Goal: Transaction & Acquisition: Book appointment/travel/reservation

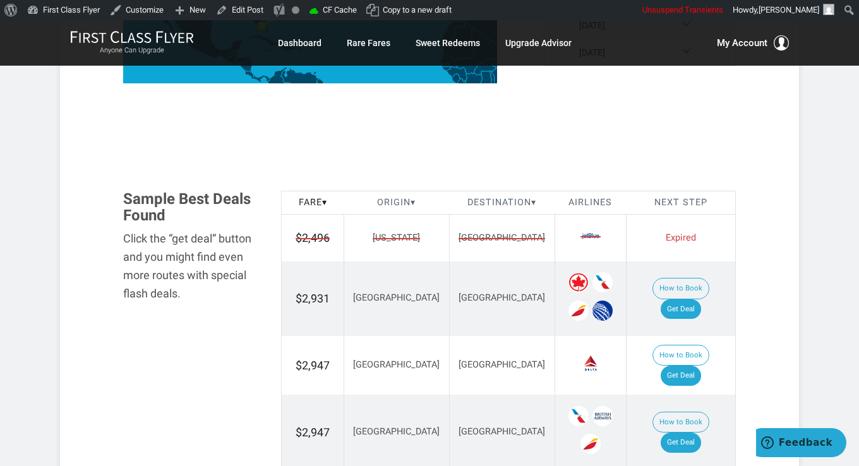
scroll to position [695, 0]
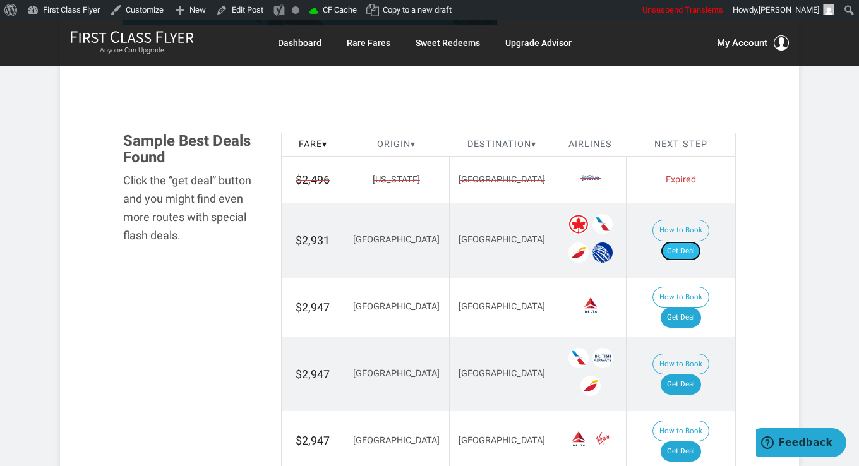
click at [680, 241] on link "Get Deal" at bounding box center [681, 251] width 40 height 20
click at [695, 308] on link "Get Deal" at bounding box center [681, 318] width 40 height 20
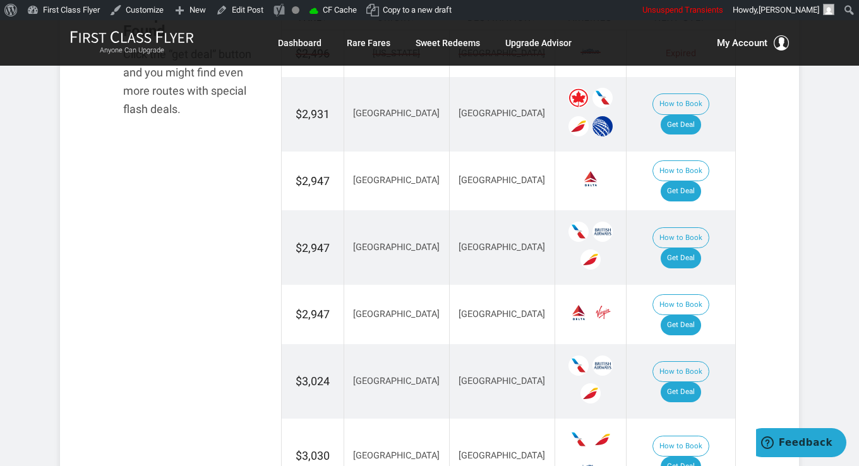
click at [668, 229] on td "How to Book Get Deal" at bounding box center [680, 247] width 109 height 75
click at [692, 248] on link "Get Deal" at bounding box center [681, 258] width 40 height 20
click at [687, 285] on td "How to Book Get Deal" at bounding box center [680, 314] width 109 height 59
click at [683, 315] on link "Get Deal" at bounding box center [681, 325] width 40 height 20
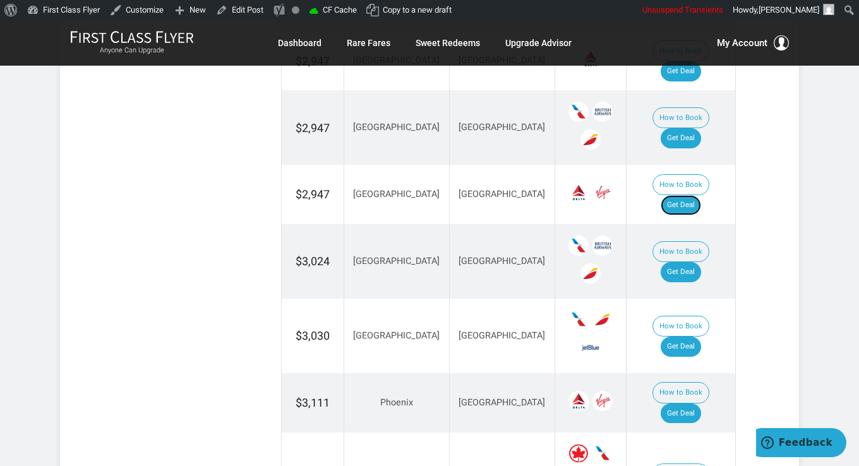
scroll to position [948, 0]
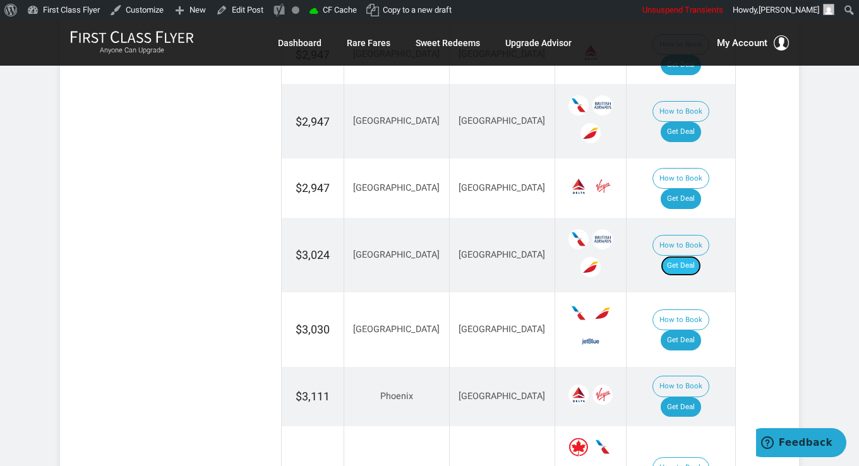
click at [686, 256] on link "Get Deal" at bounding box center [681, 266] width 40 height 20
click at [684, 330] on link "Get Deal" at bounding box center [681, 340] width 40 height 20
click at [699, 397] on link "Get Deal" at bounding box center [681, 407] width 40 height 20
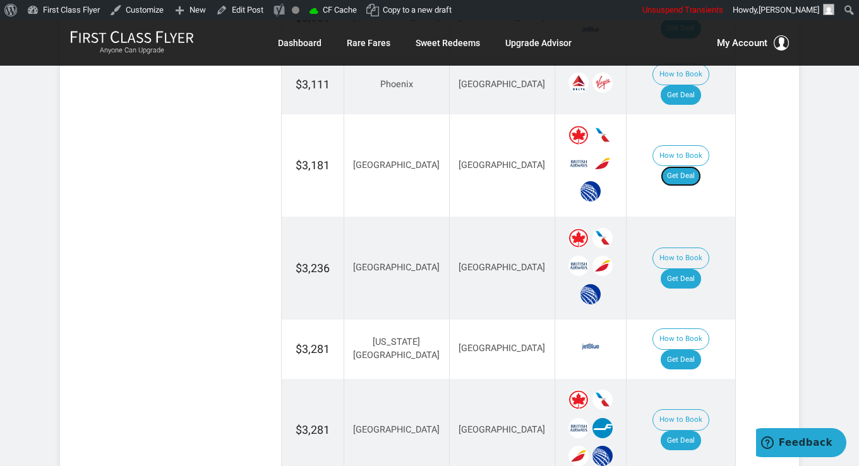
scroll to position [1264, 0]
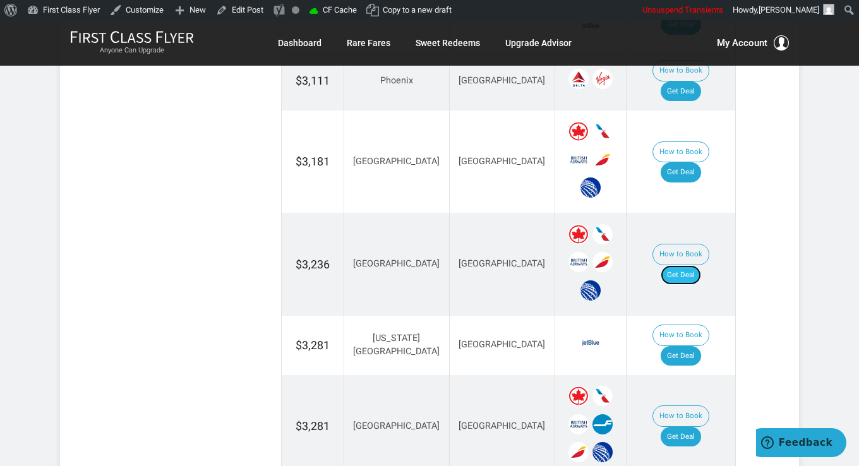
click at [701, 265] on link "Get Deal" at bounding box center [681, 275] width 40 height 20
click at [698, 346] on link "Get Deal" at bounding box center [681, 356] width 40 height 20
click at [694, 427] on link "Get Deal" at bounding box center [681, 437] width 40 height 20
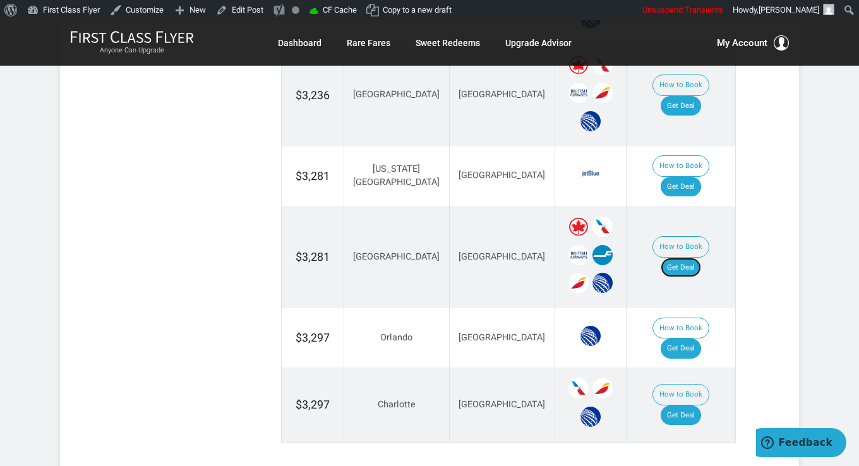
scroll to position [1516, 0]
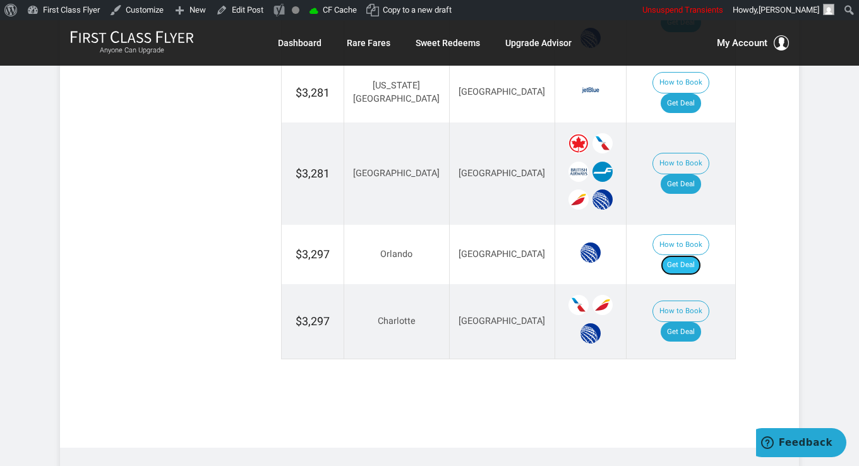
click at [691, 255] on link "Get Deal" at bounding box center [681, 265] width 40 height 20
click at [685, 322] on link "Get Deal" at bounding box center [681, 332] width 40 height 20
